Goal: Go to known website: Access a specific website the user already knows

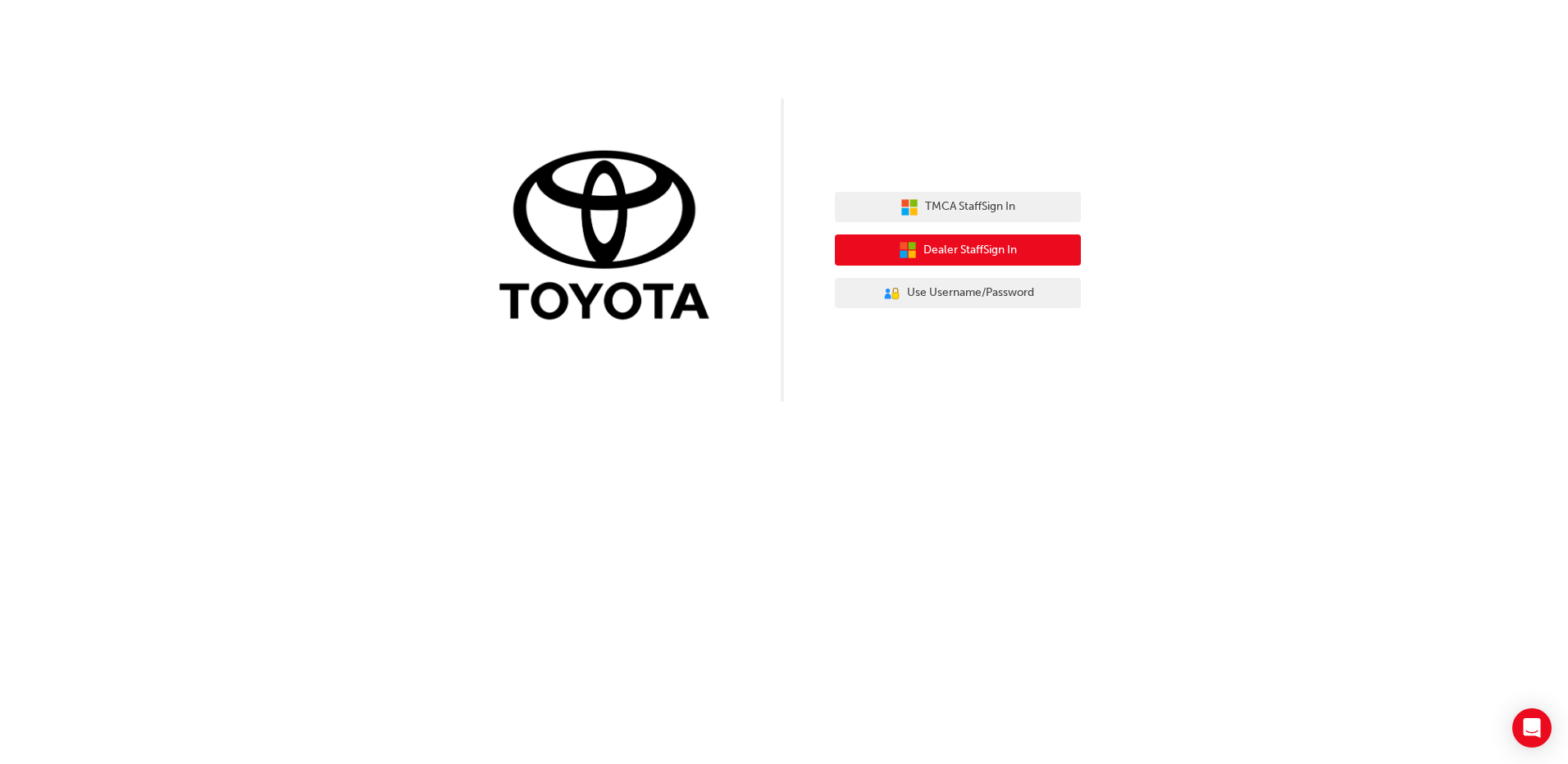
click at [933, 250] on span "Dealer Staff Sign In" at bounding box center [970, 251] width 94 height 19
